Goal: Find specific page/section: Find specific page/section

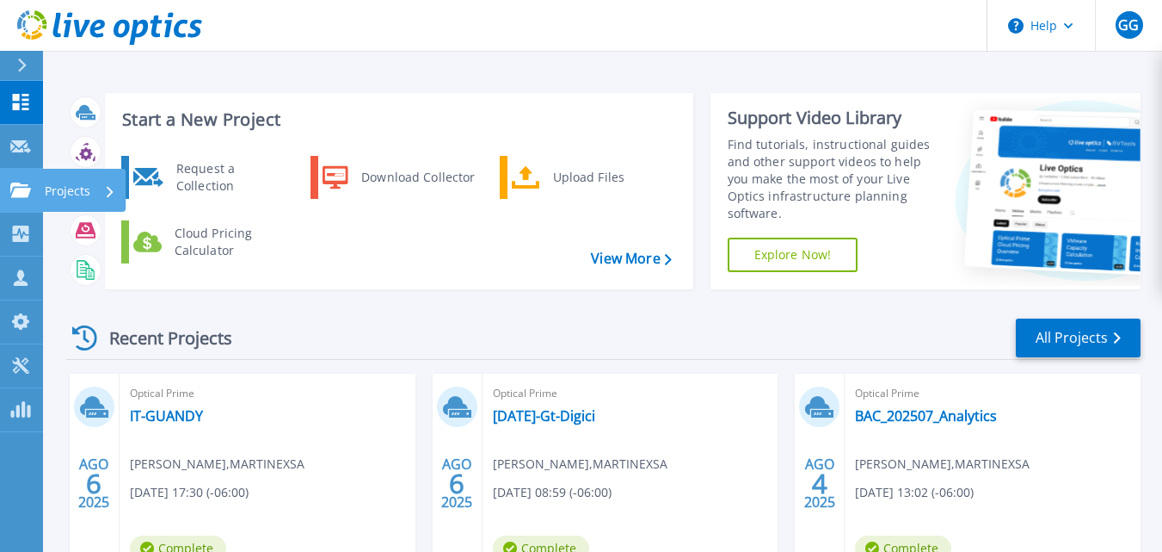
click at [60, 195] on p "Projects" at bounding box center [68, 191] width 46 height 45
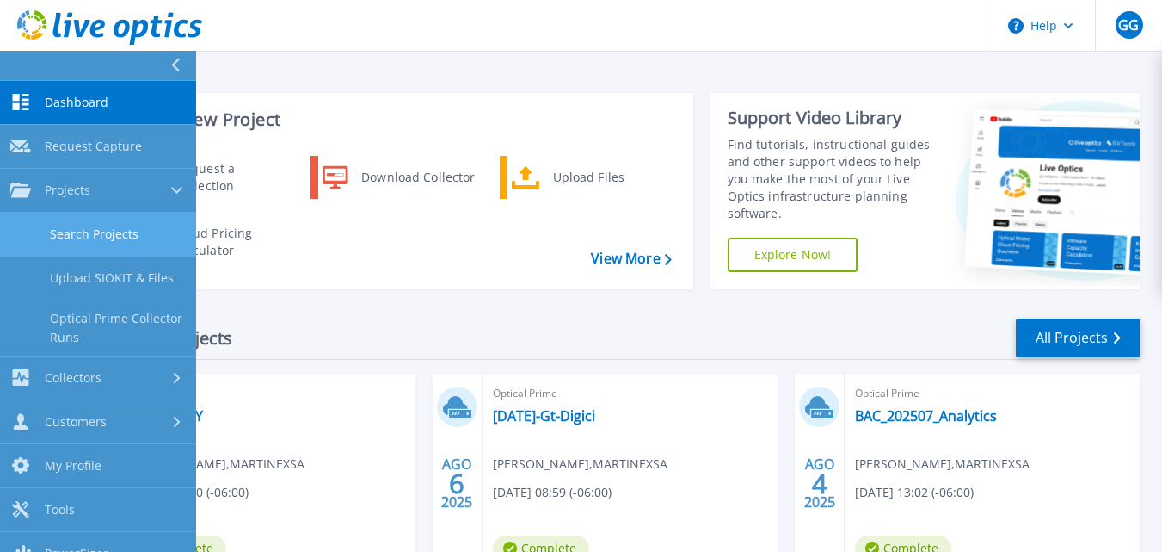
click at [79, 231] on link "Search Projects" at bounding box center [98, 235] width 196 height 44
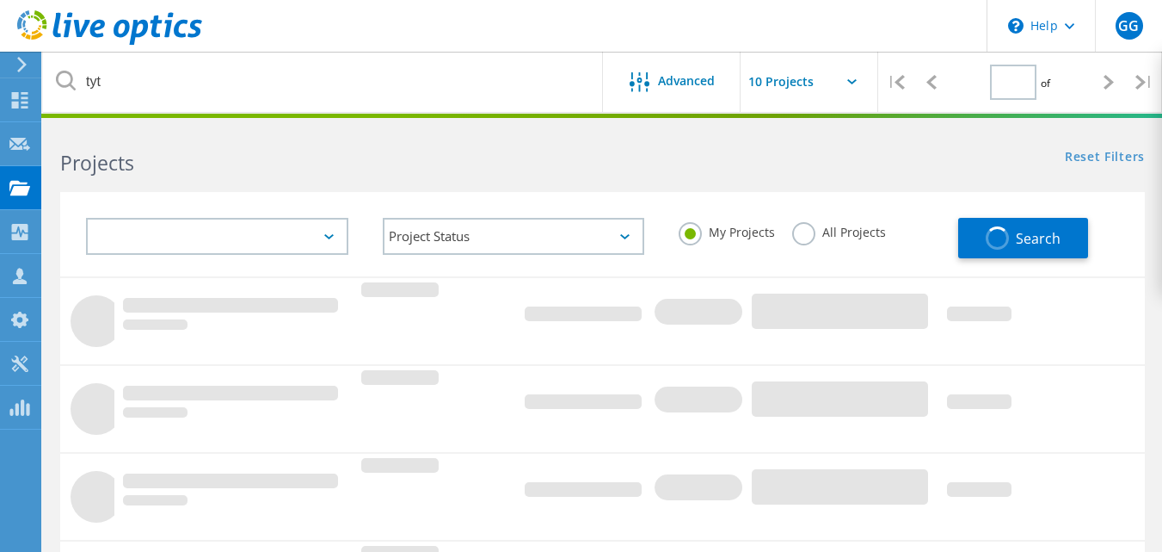
type input "1"
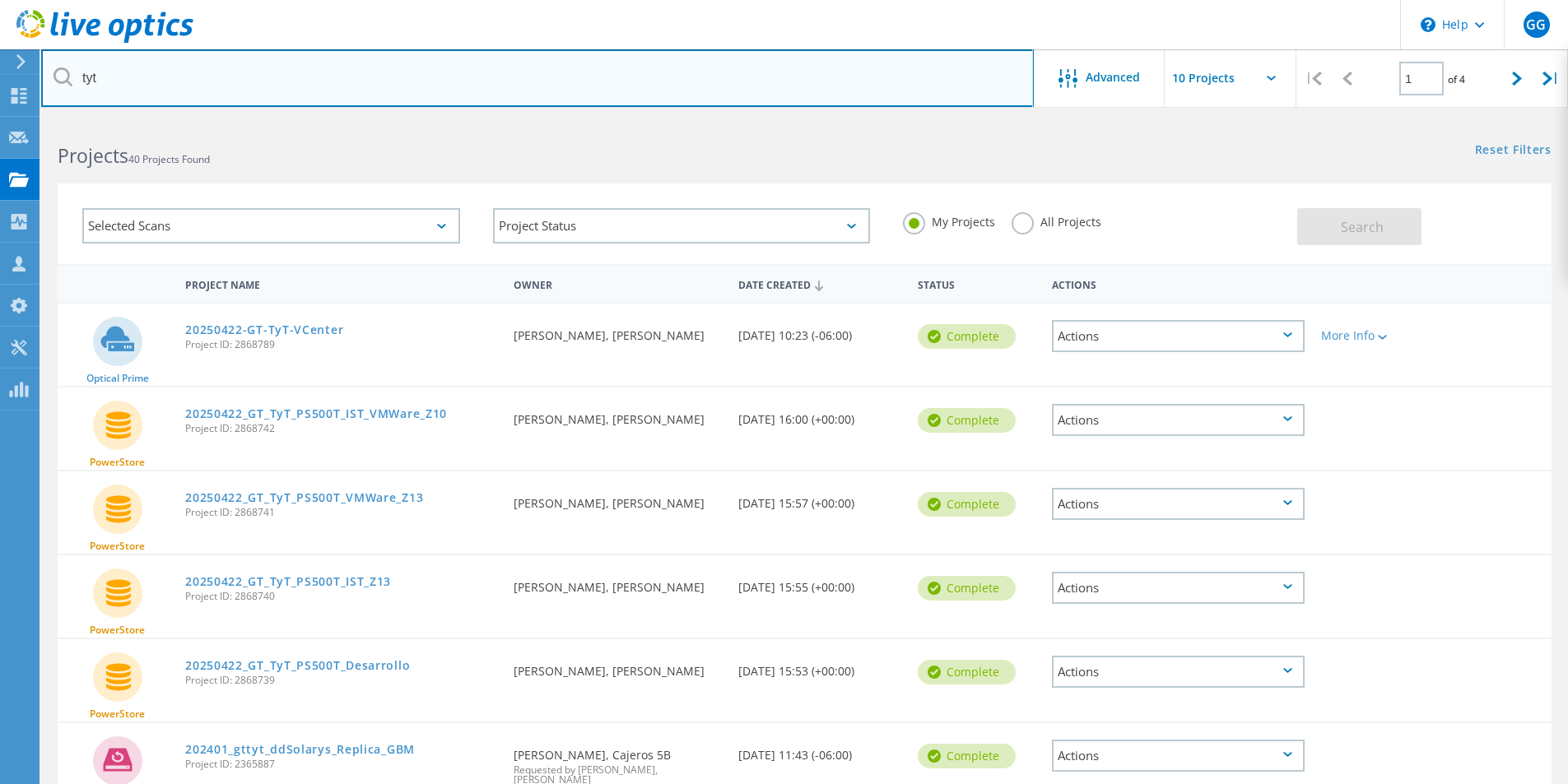
click at [121, 75] on input "tyt" at bounding box center [538, 78] width 993 height 57
type input "minfin"
